Goal: Transaction & Acquisition: Book appointment/travel/reservation

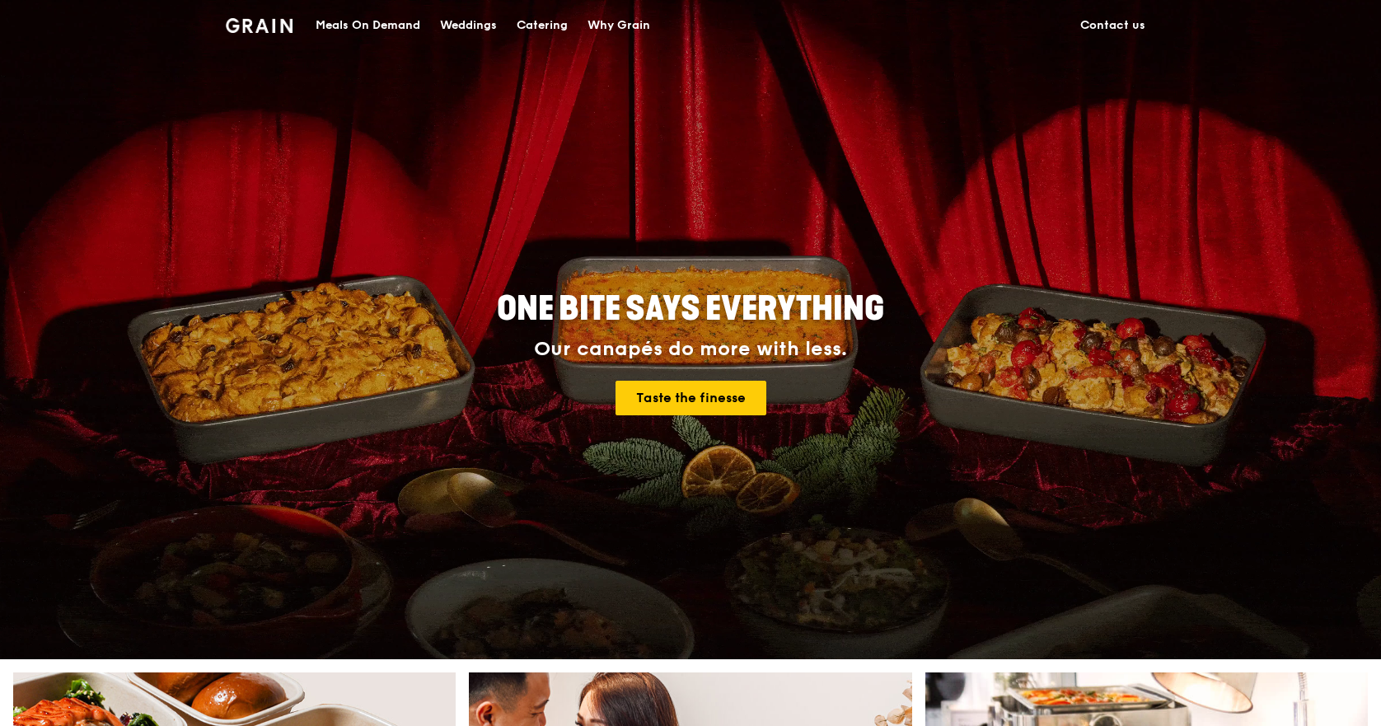
click at [518, 28] on div "Catering" at bounding box center [542, 25] width 51 height 49
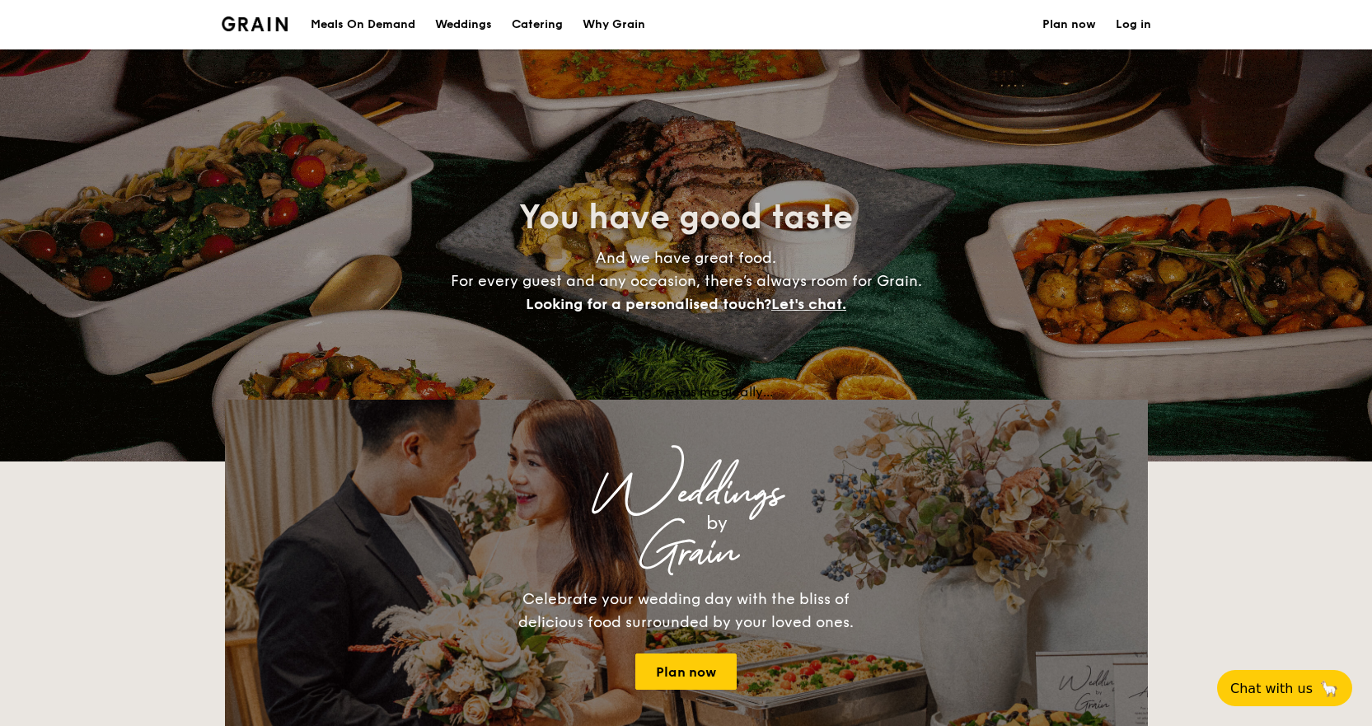
select select
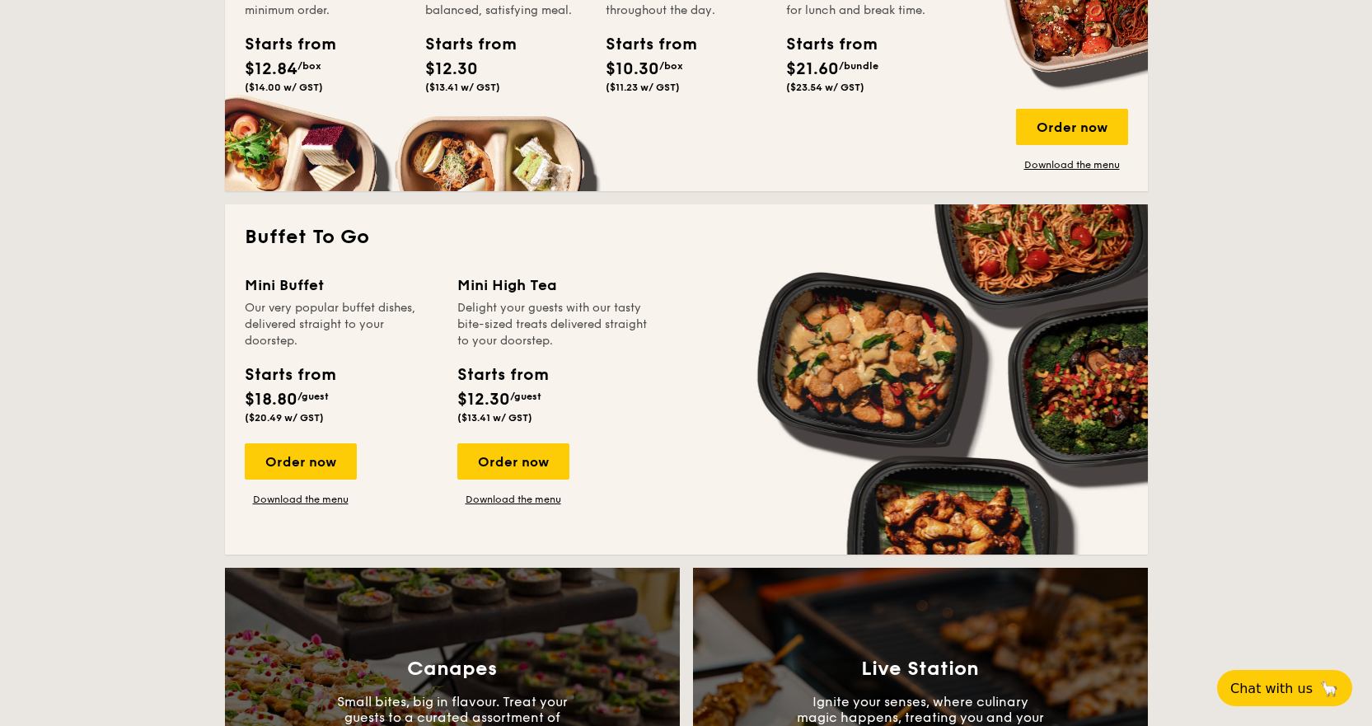
scroll to position [659, 0]
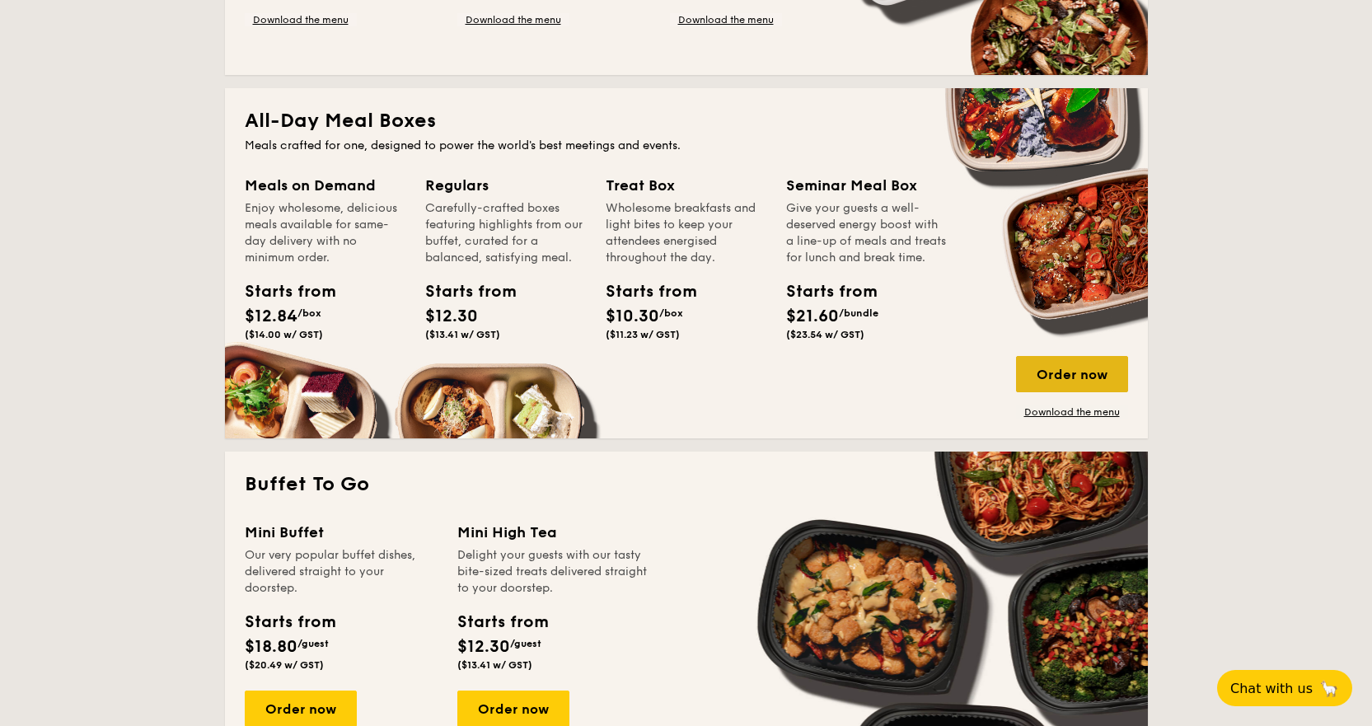
click at [1029, 362] on div "Order now" at bounding box center [1072, 374] width 112 height 36
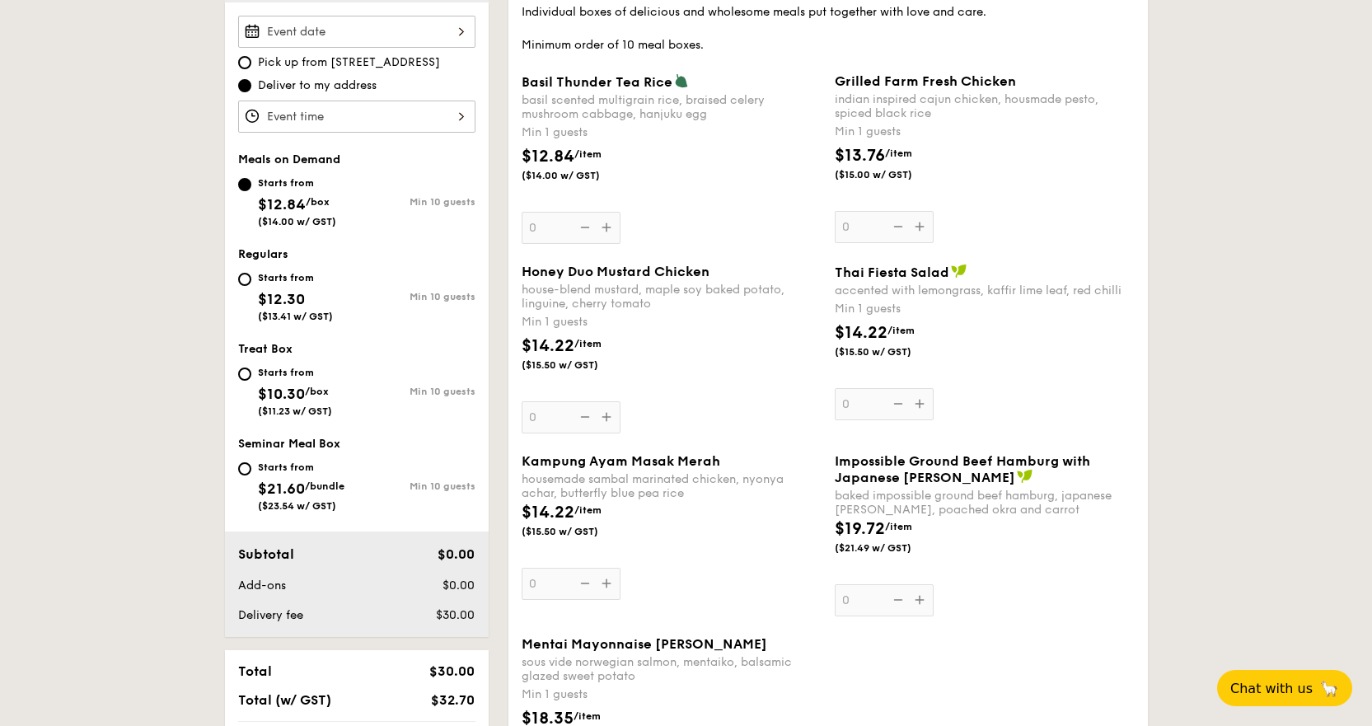
scroll to position [494, 0]
click at [247, 281] on input "Starts from $12.30 ($13.41 w/ GST) Min 10 guests" at bounding box center [244, 277] width 13 height 13
radio input "true"
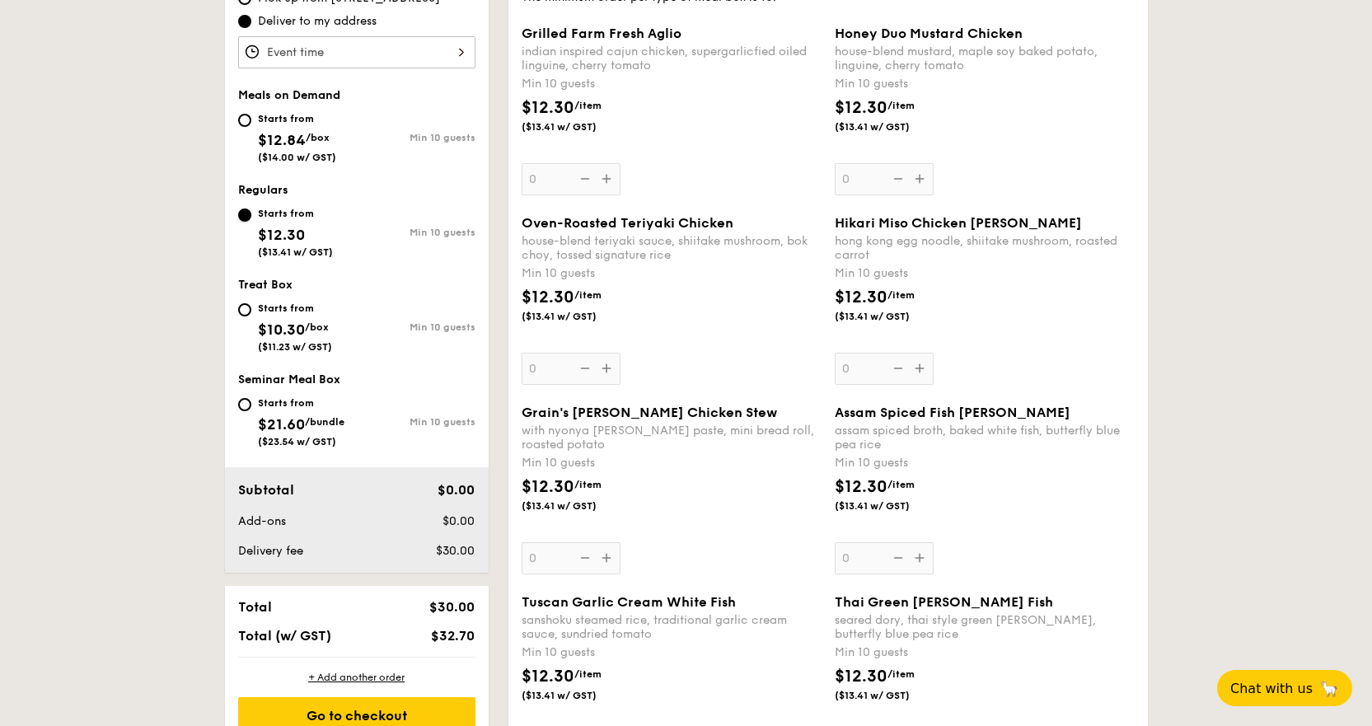
scroll to position [412, 0]
